Goal: Book appointment/travel/reservation

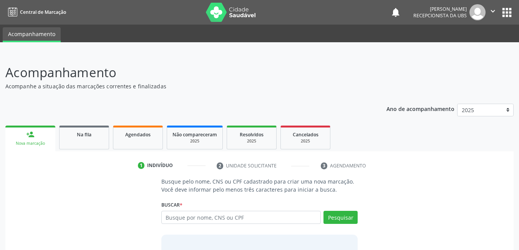
scroll to position [14, 0]
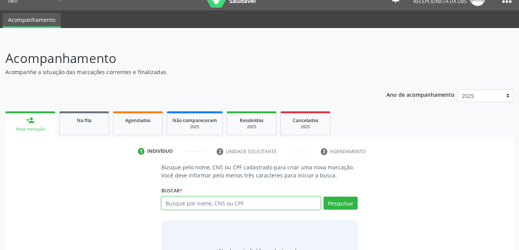
click at [265, 208] on input "text" at bounding box center [241, 203] width 160 height 13
type input "708202676117740"
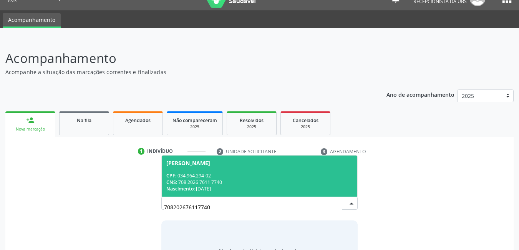
click at [254, 186] on div "Nascimento: [DATE]" at bounding box center [259, 188] width 187 height 7
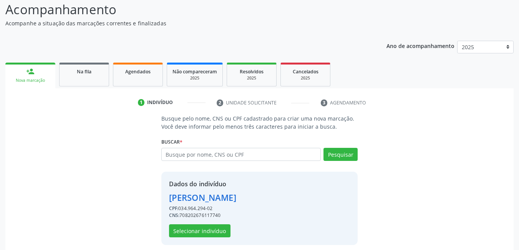
scroll to position [69, 0]
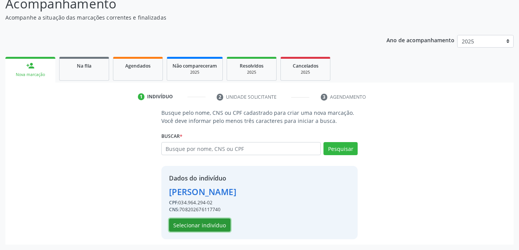
click at [175, 223] on button "Selecionar indivíduo" at bounding box center [199, 224] width 61 height 13
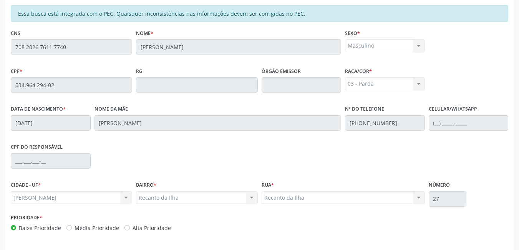
scroll to position [199, 0]
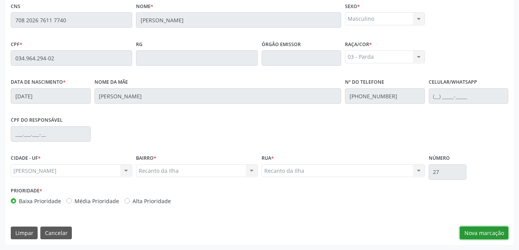
click at [498, 227] on button "Nova marcação" at bounding box center [484, 233] width 48 height 13
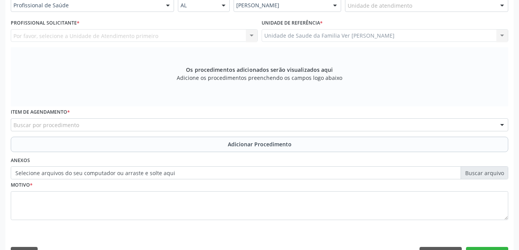
scroll to position [164, 0]
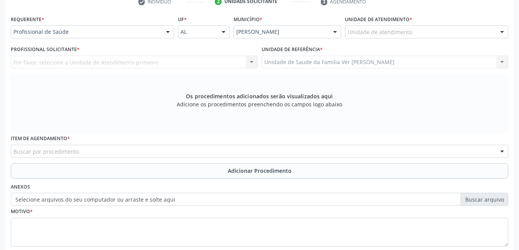
click at [414, 35] on div "Unidade de atendimento" at bounding box center [426, 31] width 163 height 13
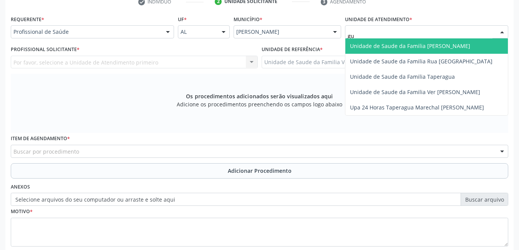
type input "g"
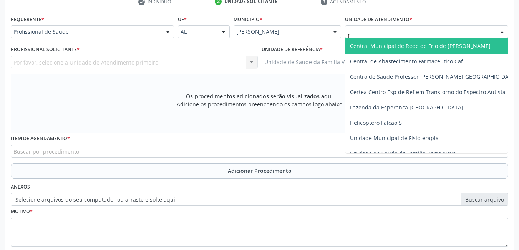
type input "fl"
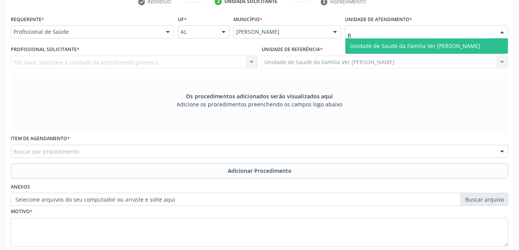
click at [406, 39] on span "Unidade de Saude da Familia Ver [PERSON_NAME]" at bounding box center [426, 45] width 162 height 15
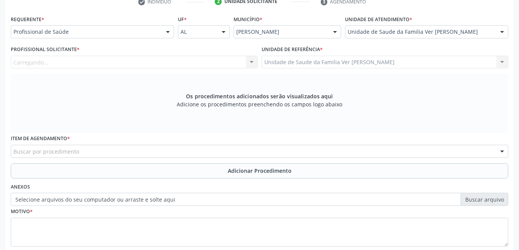
click at [193, 57] on div "Carregando... Nenhum resultado encontrado para: " " Não há nenhuma opção para s…" at bounding box center [134, 62] width 247 height 13
click at [182, 62] on div "Profissional solicitante" at bounding box center [134, 62] width 247 height 13
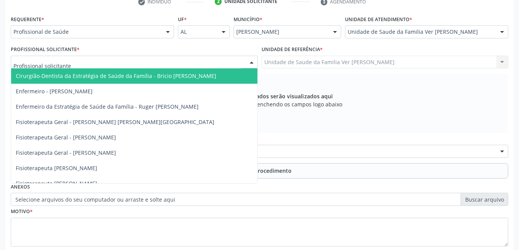
click at [182, 62] on input "text" at bounding box center [127, 65] width 228 height 15
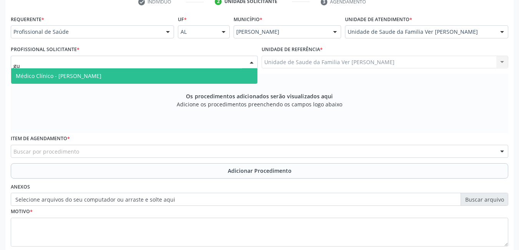
type input "gus"
click at [157, 71] on span "Médico Clínico - [PERSON_NAME]" at bounding box center [134, 75] width 246 height 15
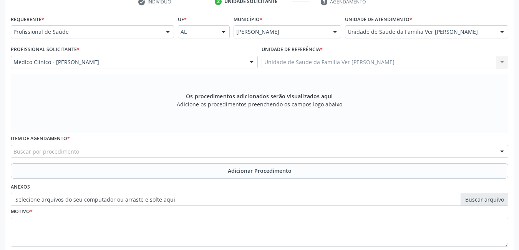
click at [107, 150] on div "Buscar por procedimento" at bounding box center [259, 151] width 497 height 13
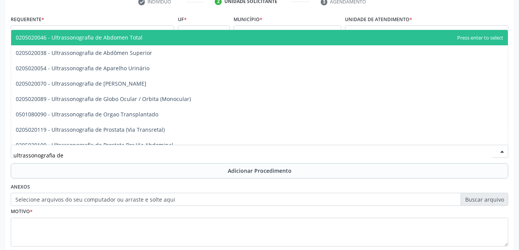
type input "ultrassonografia de a"
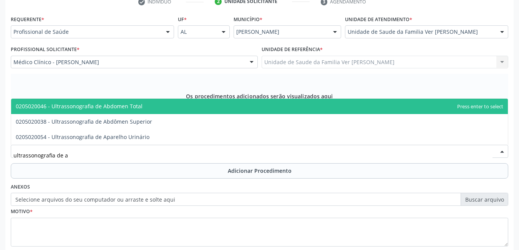
click at [161, 106] on span "0205020046 - Ultrassonografia de Abdomen Total" at bounding box center [259, 106] width 496 height 15
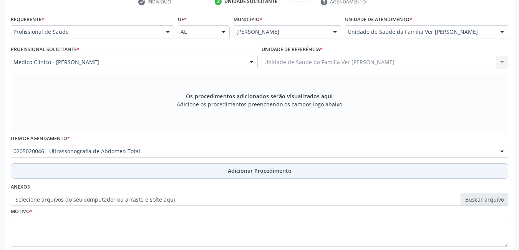
click at [136, 172] on button "Adicionar Procedimento" at bounding box center [259, 170] width 497 height 15
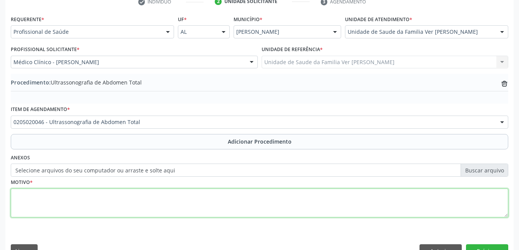
click at [117, 204] on textarea at bounding box center [259, 202] width 497 height 29
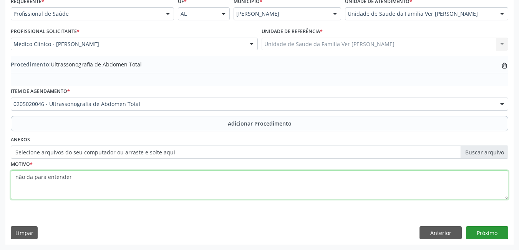
type textarea "não da para entender"
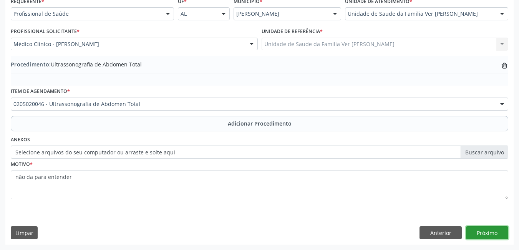
click at [492, 236] on button "Próximo" at bounding box center [487, 232] width 42 height 13
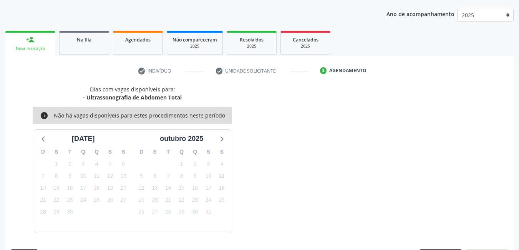
scroll to position [117, 0]
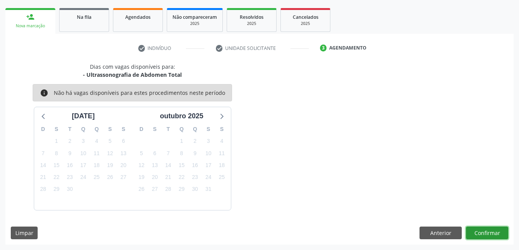
click at [485, 234] on button "Confirmar" at bounding box center [487, 233] width 42 height 13
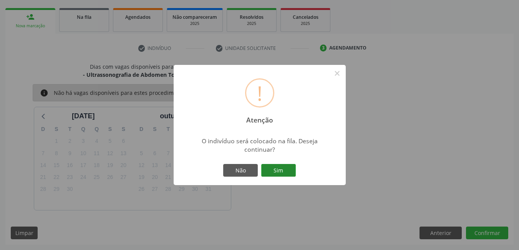
click at [288, 174] on button "Sim" at bounding box center [278, 170] width 35 height 13
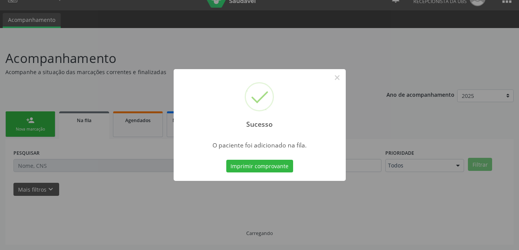
scroll to position [14, 0]
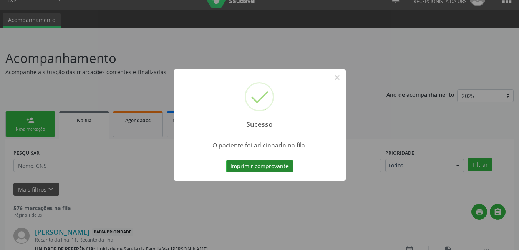
click at [243, 167] on button "Imprimir comprovante" at bounding box center [259, 166] width 67 height 13
